Goal: Navigation & Orientation: Find specific page/section

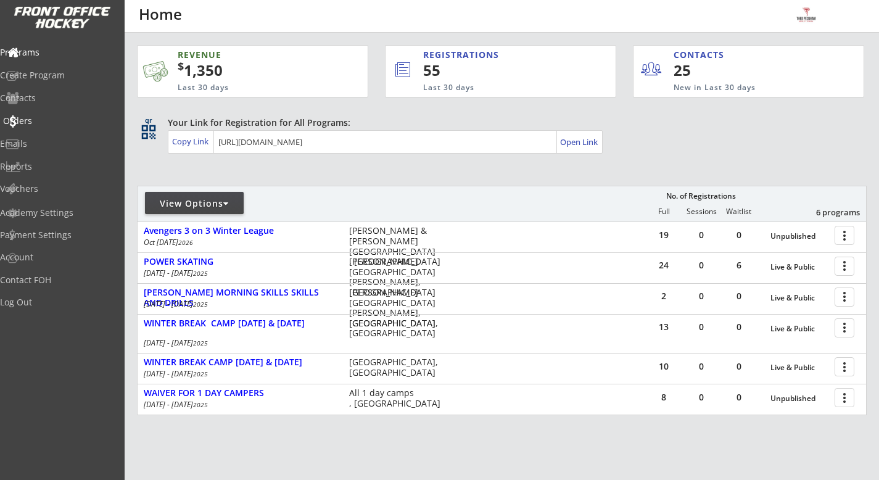
click at [70, 124] on div "Orders" at bounding box center [58, 121] width 111 height 9
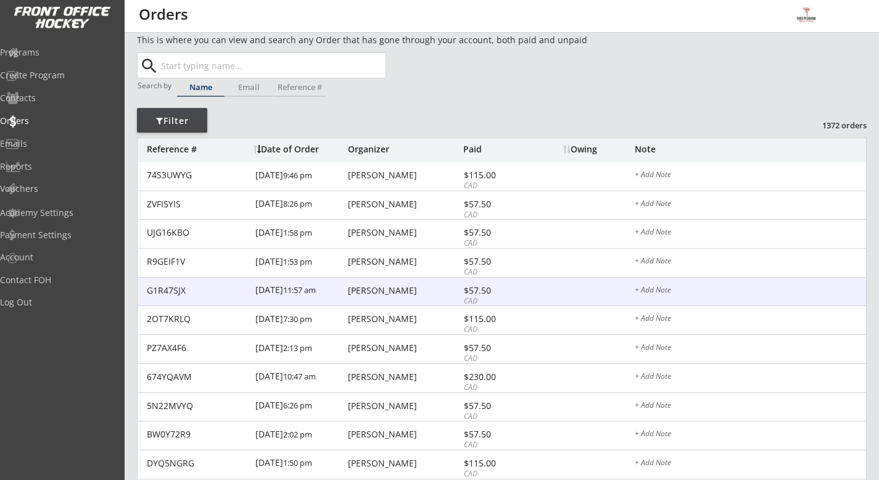
click at [401, 300] on div "G1R47SJX [DATE] 11:57 am [PERSON_NAME] $57.50 CAD + Add Note" at bounding box center [502, 292] width 729 height 29
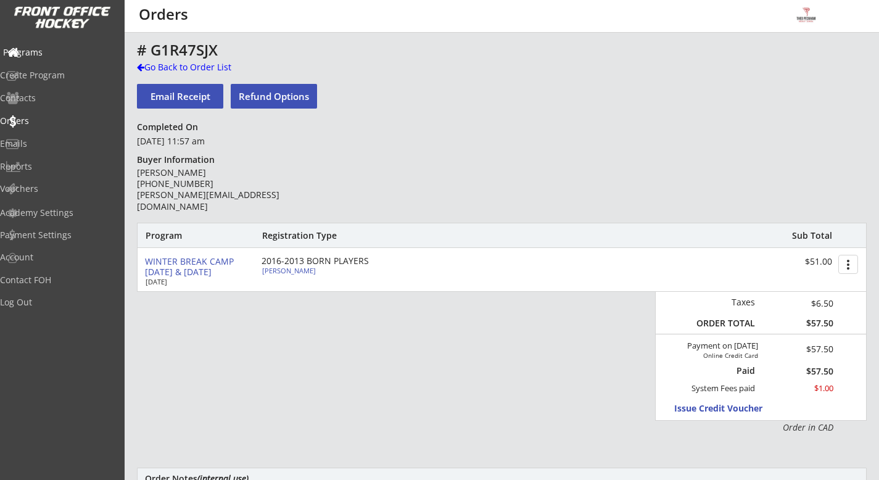
click at [77, 46] on div "Programs" at bounding box center [58, 54] width 117 height 22
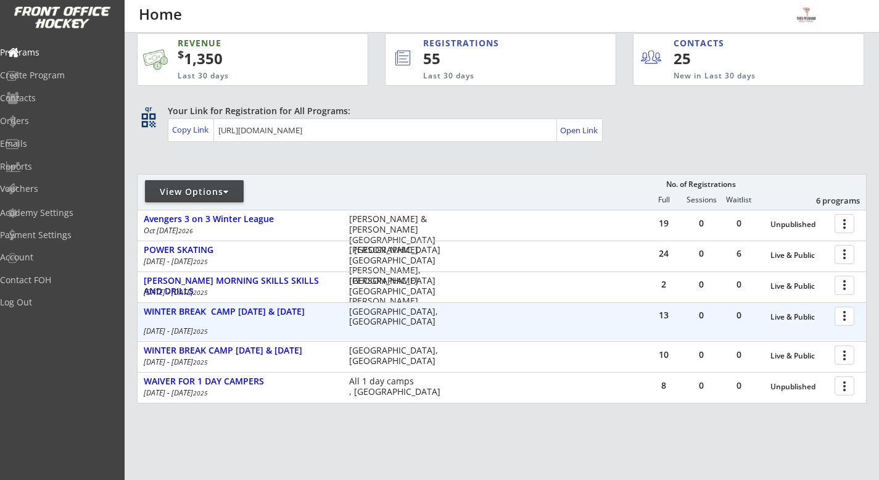
scroll to position [12, 0]
click at [271, 306] on div "WINTER BREAK CAMP [DATE] & [DATE]" at bounding box center [240, 311] width 192 height 10
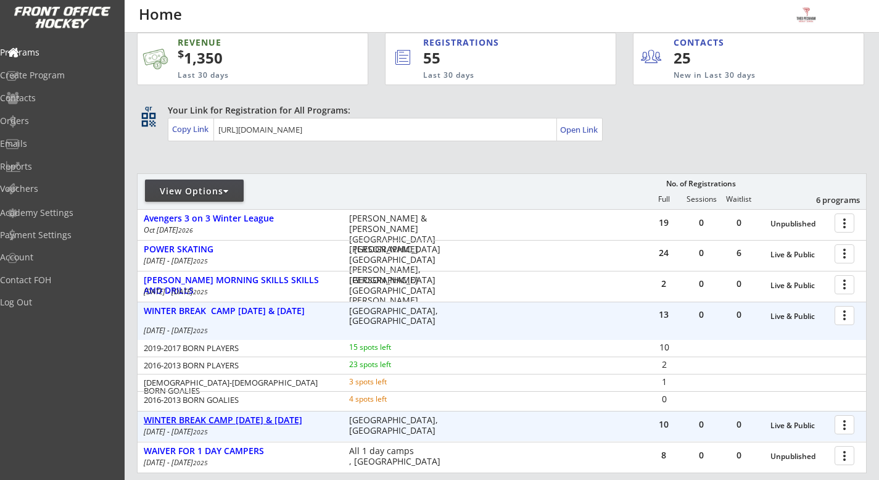
click at [299, 420] on div "WINTER BREAK CAMP [DATE] & [DATE]" at bounding box center [240, 420] width 192 height 10
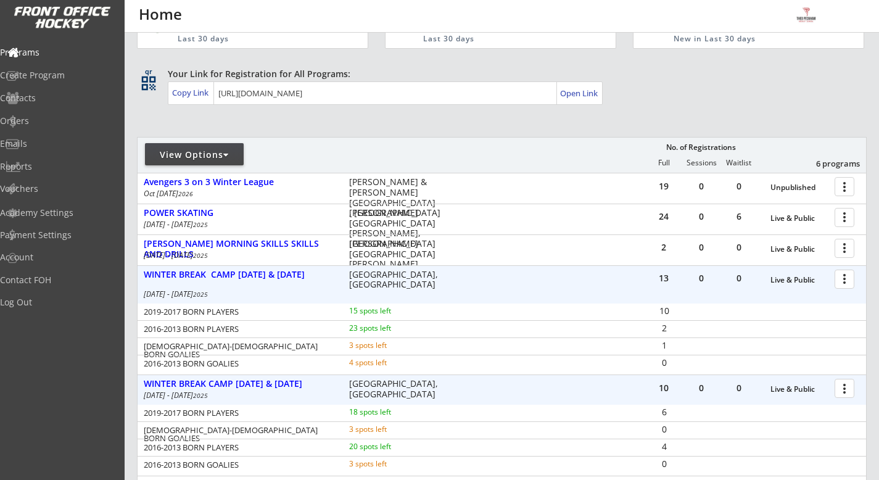
scroll to position [37, 0]
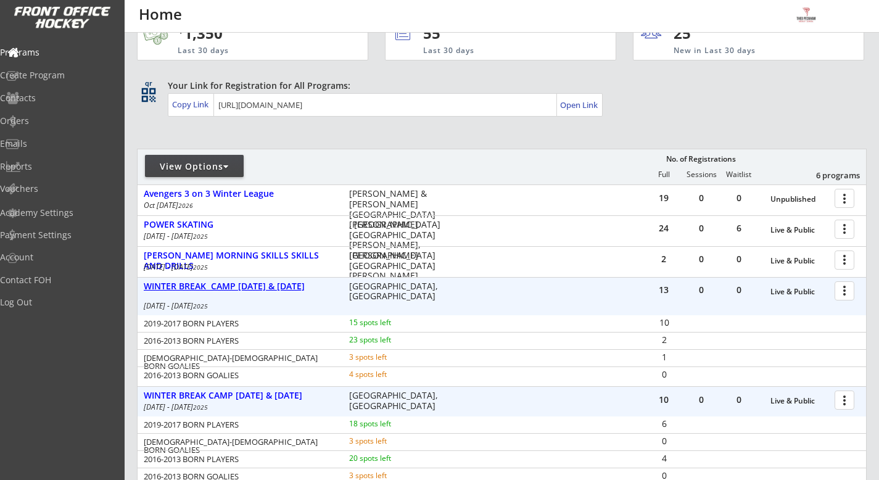
click at [279, 285] on div "WINTER BREAK CAMP [DATE] & [DATE]" at bounding box center [240, 286] width 192 height 10
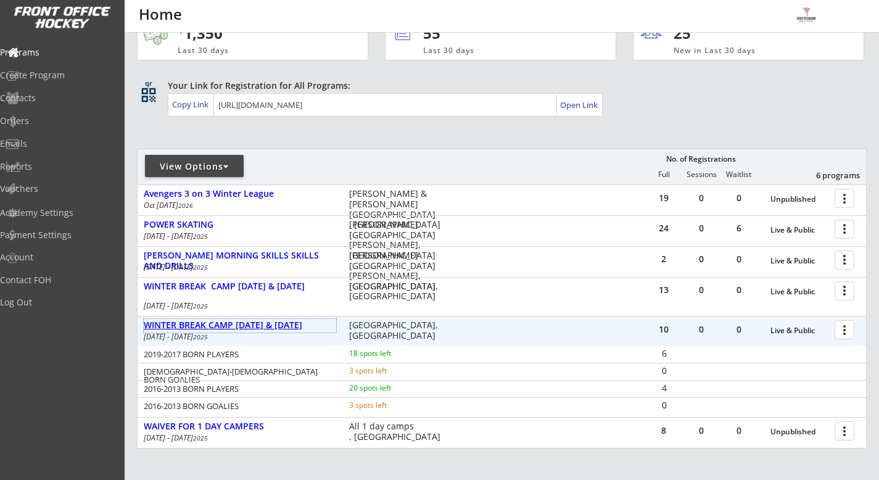
click at [292, 326] on div "WINTER BREAK CAMP [DATE] & [DATE]" at bounding box center [240, 325] width 192 height 10
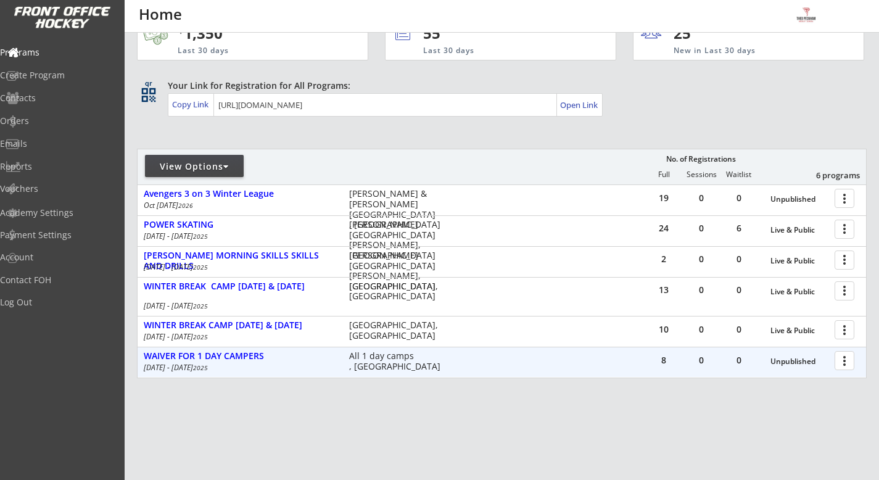
scroll to position [0, 0]
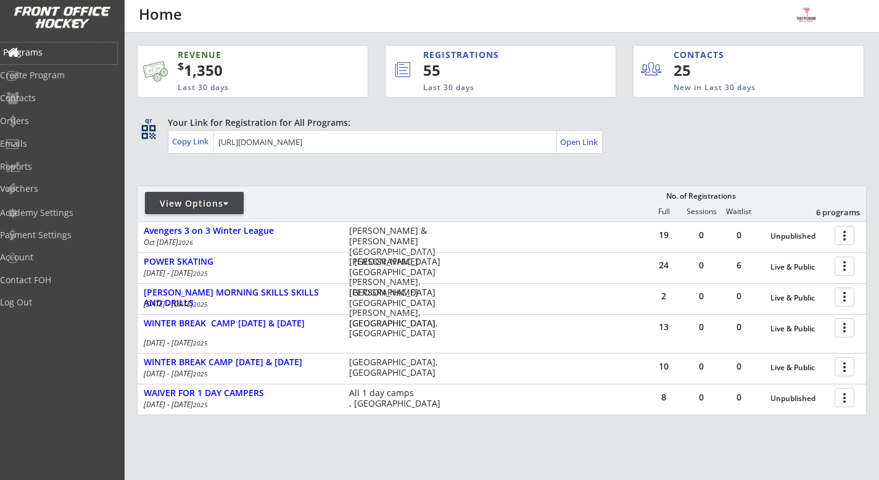
click at [48, 54] on div "Programs" at bounding box center [58, 52] width 111 height 9
